Goal: Navigation & Orientation: Understand site structure

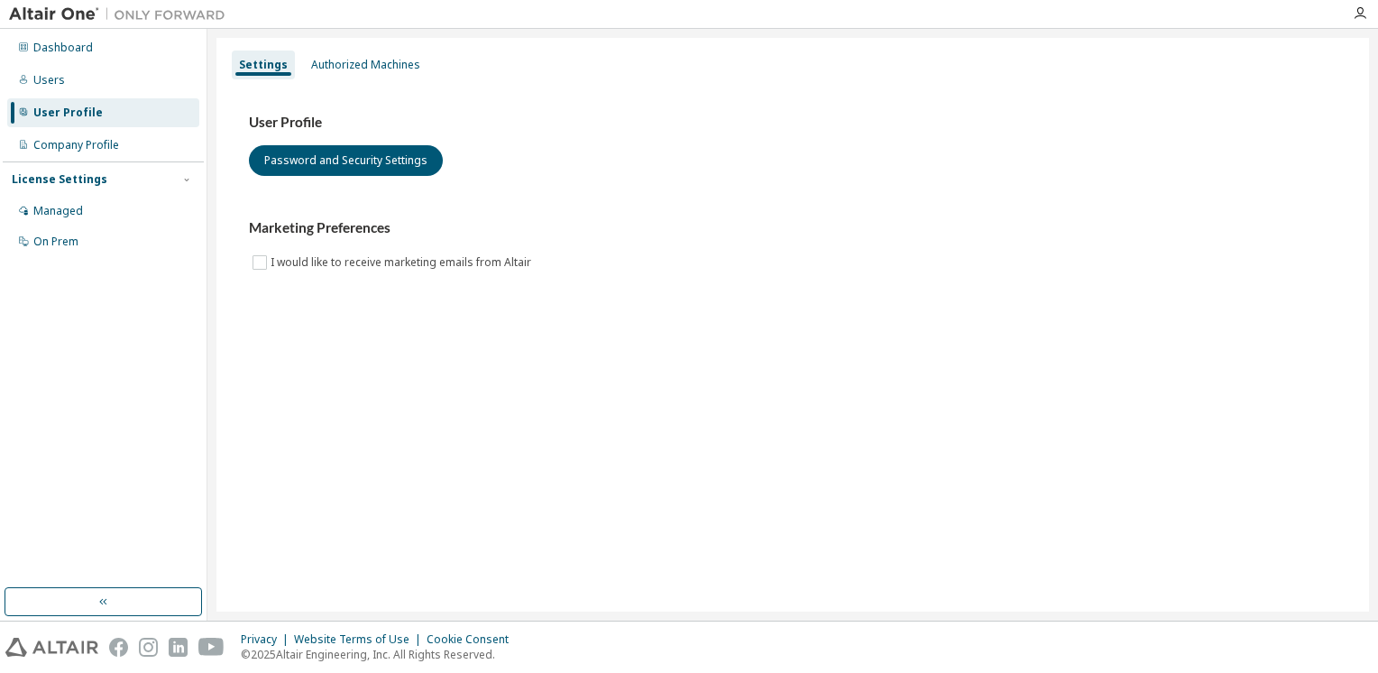
click at [67, 12] on img at bounding box center [121, 14] width 225 height 18
click at [47, 49] on div "Dashboard" at bounding box center [63, 48] width 60 height 14
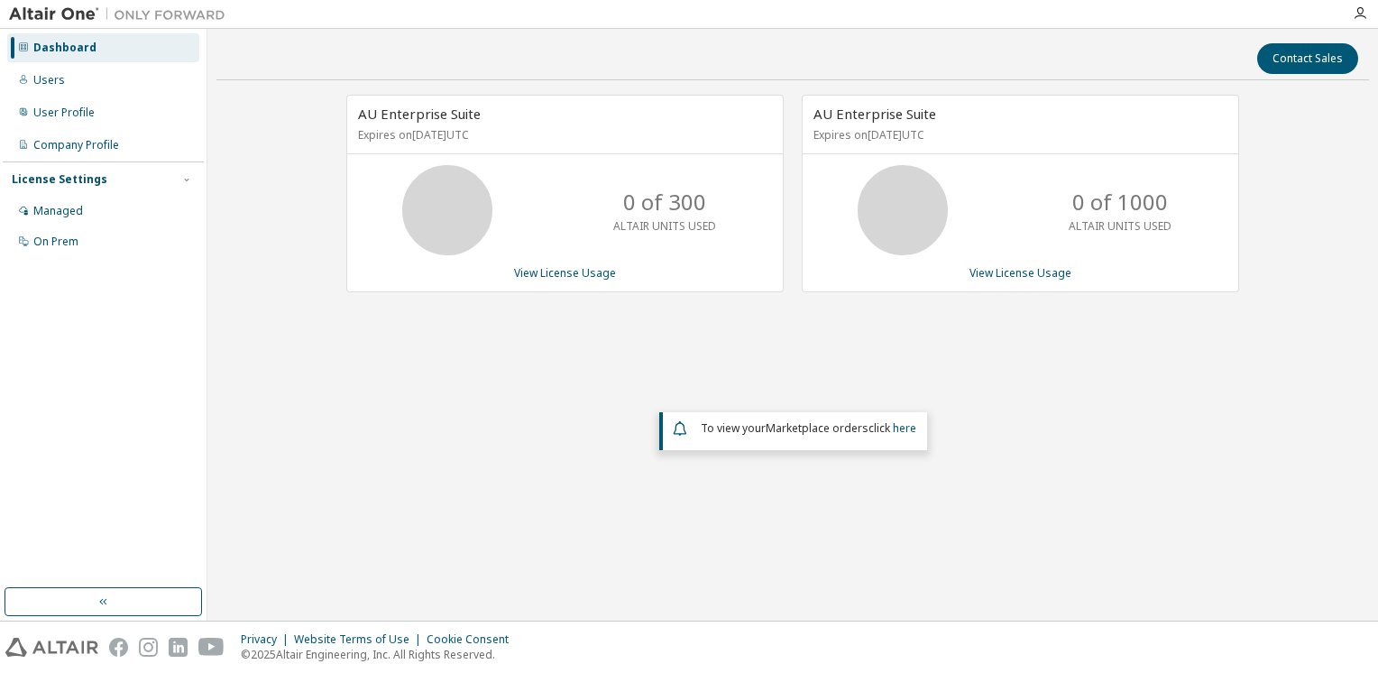
click at [41, 14] on img at bounding box center [121, 14] width 225 height 18
click at [54, 88] on div "Users" at bounding box center [103, 80] width 192 height 29
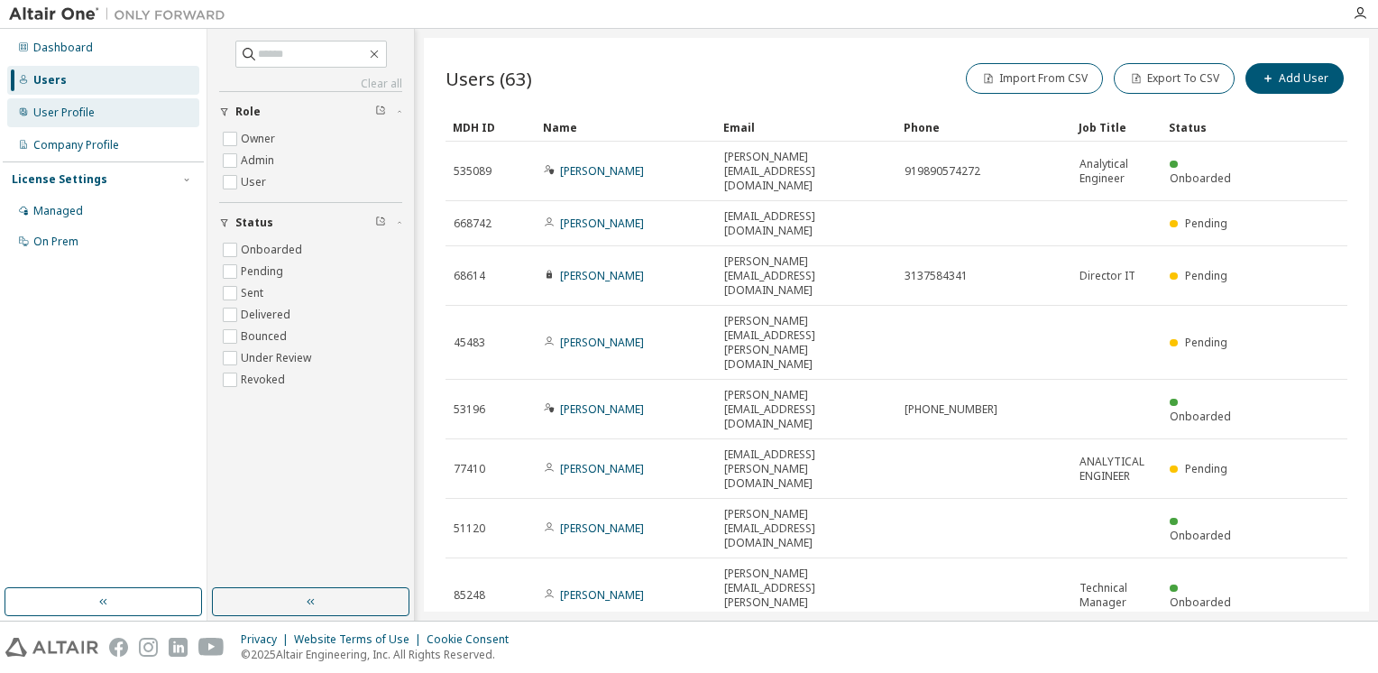
click at [87, 108] on div "User Profile" at bounding box center [63, 113] width 61 height 14
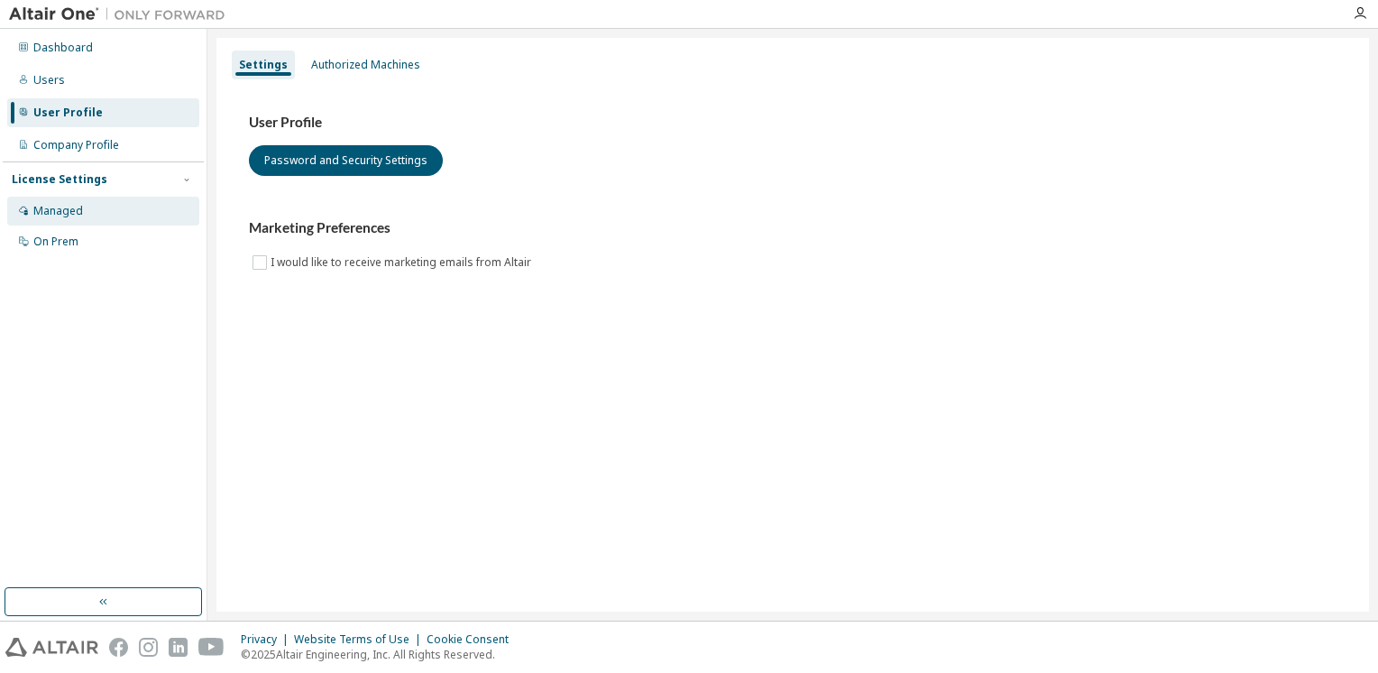
click at [64, 215] on div "Managed" at bounding box center [58, 211] width 50 height 14
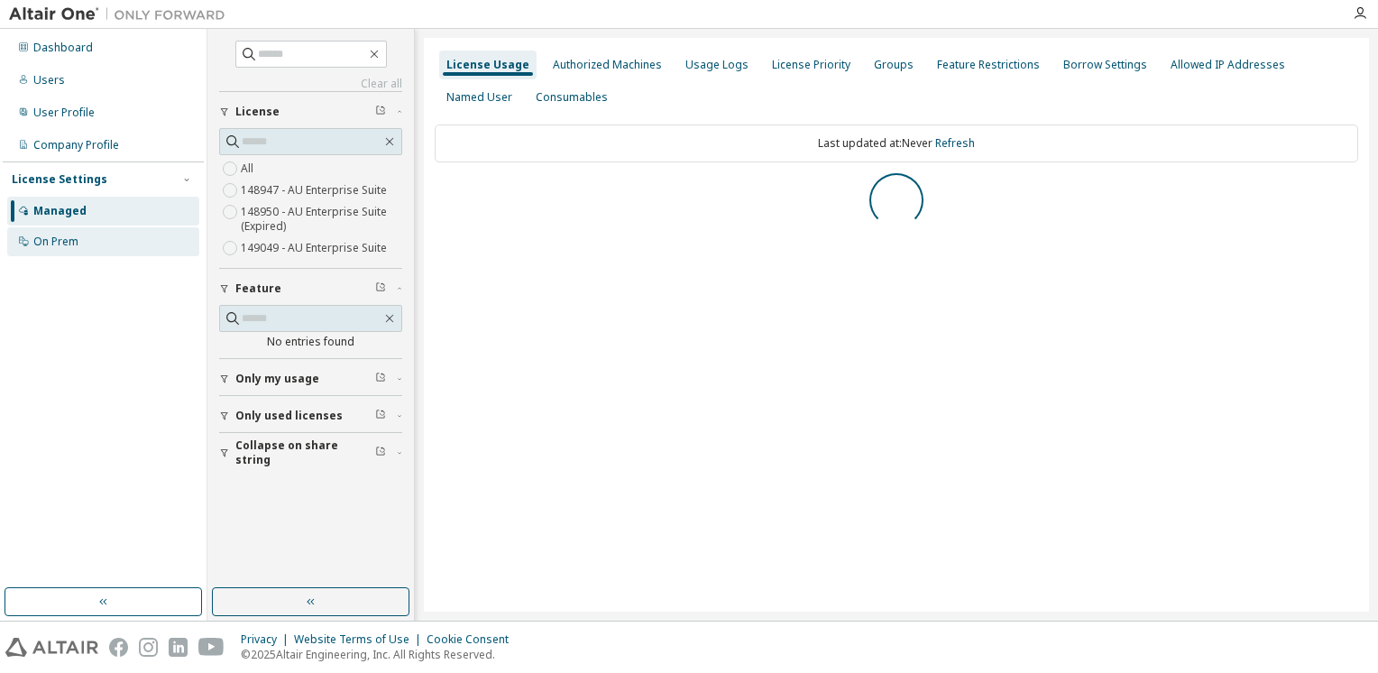
click at [59, 240] on div "On Prem" at bounding box center [55, 242] width 45 height 14
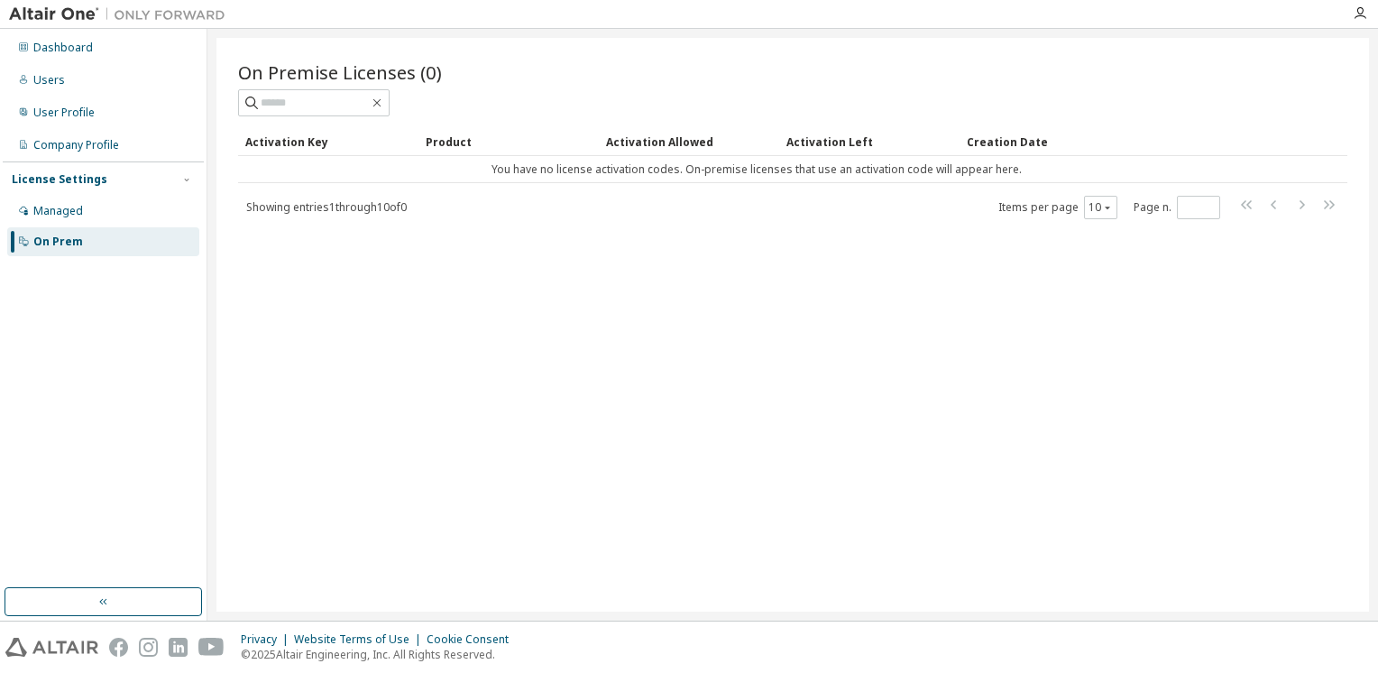
click at [41, 14] on img at bounding box center [121, 14] width 225 height 18
click at [194, 13] on img at bounding box center [121, 14] width 225 height 18
click at [25, 46] on icon at bounding box center [23, 46] width 11 height 11
